Goal: Information Seeking & Learning: Learn about a topic

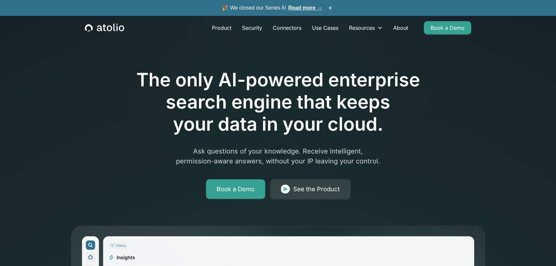
click at [245, 140] on div "The only AI-powered enterprise search engine that keeps your data in your cloud…" at bounding box center [278, 115] width 338 height 167
click at [356, 118] on h1 "The only AI-powered enterprise search engine that keeps your data in your cloud." at bounding box center [278, 102] width 338 height 67
click at [218, 29] on link "Product" at bounding box center [222, 27] width 30 height 13
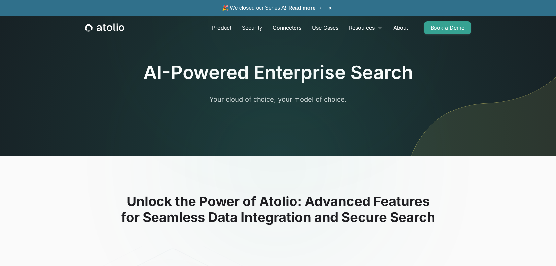
click at [330, 211] on h2 "Unlock the Power of Atolio: Advanced Features for Seamless Data Integration and…" at bounding box center [278, 209] width 423 height 32
click at [324, 75] on h1 "AI-Powered Enterprise Search" at bounding box center [278, 72] width 270 height 22
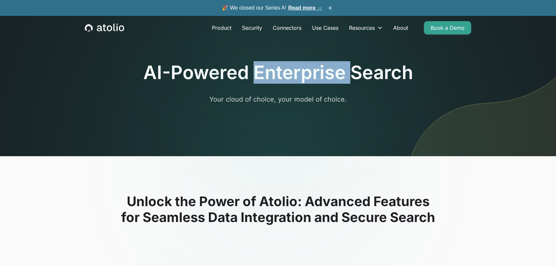
click at [324, 75] on h1 "AI-Powered Enterprise Search" at bounding box center [278, 72] width 270 height 22
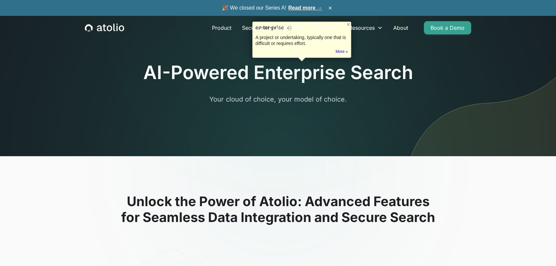
click at [344, 207] on h2 "Unlock the Power of Atolio: Advanced Features for Seamless Data Integration and…" at bounding box center [278, 209] width 423 height 32
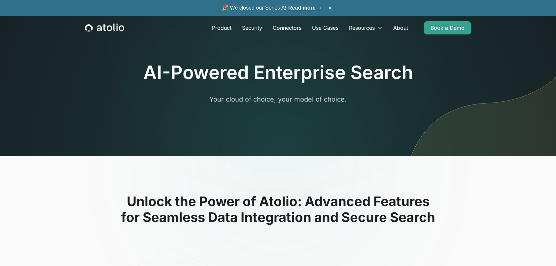
click at [345, 206] on h2 "Unlock the Power of Atolio: Advanced Features for Seamless Data Integration and…" at bounding box center [278, 209] width 423 height 32
